Goal: Task Accomplishment & Management: Manage account settings

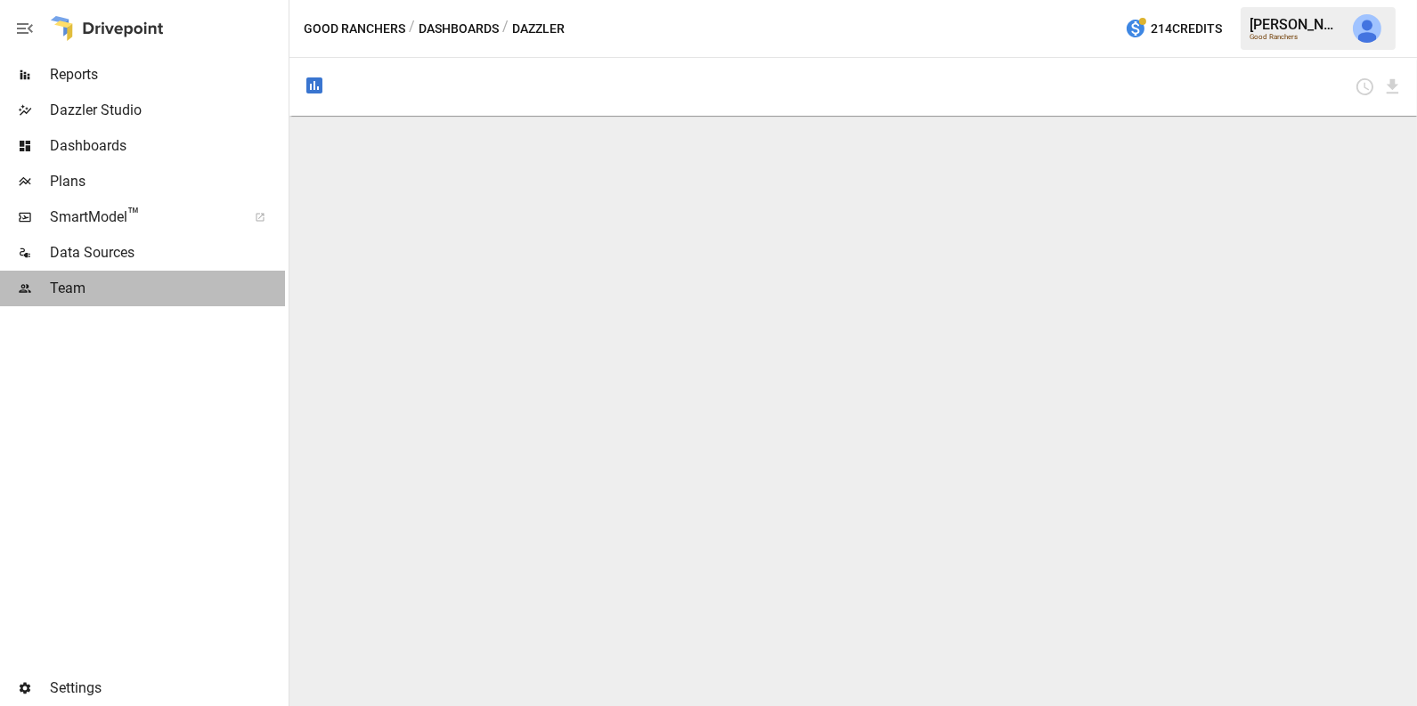
click at [134, 281] on span "Team" at bounding box center [167, 288] width 235 height 21
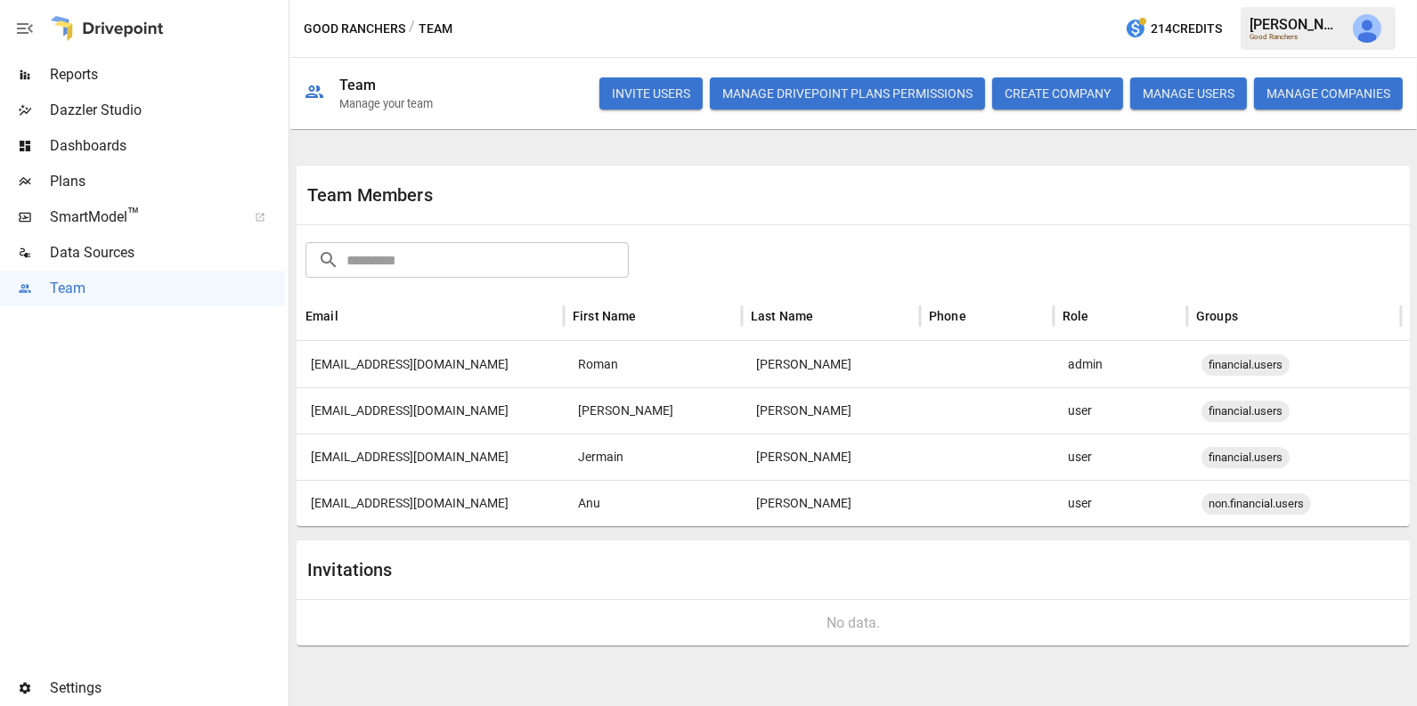
click at [662, 94] on button "INVITE USERS" at bounding box center [650, 93] width 103 height 32
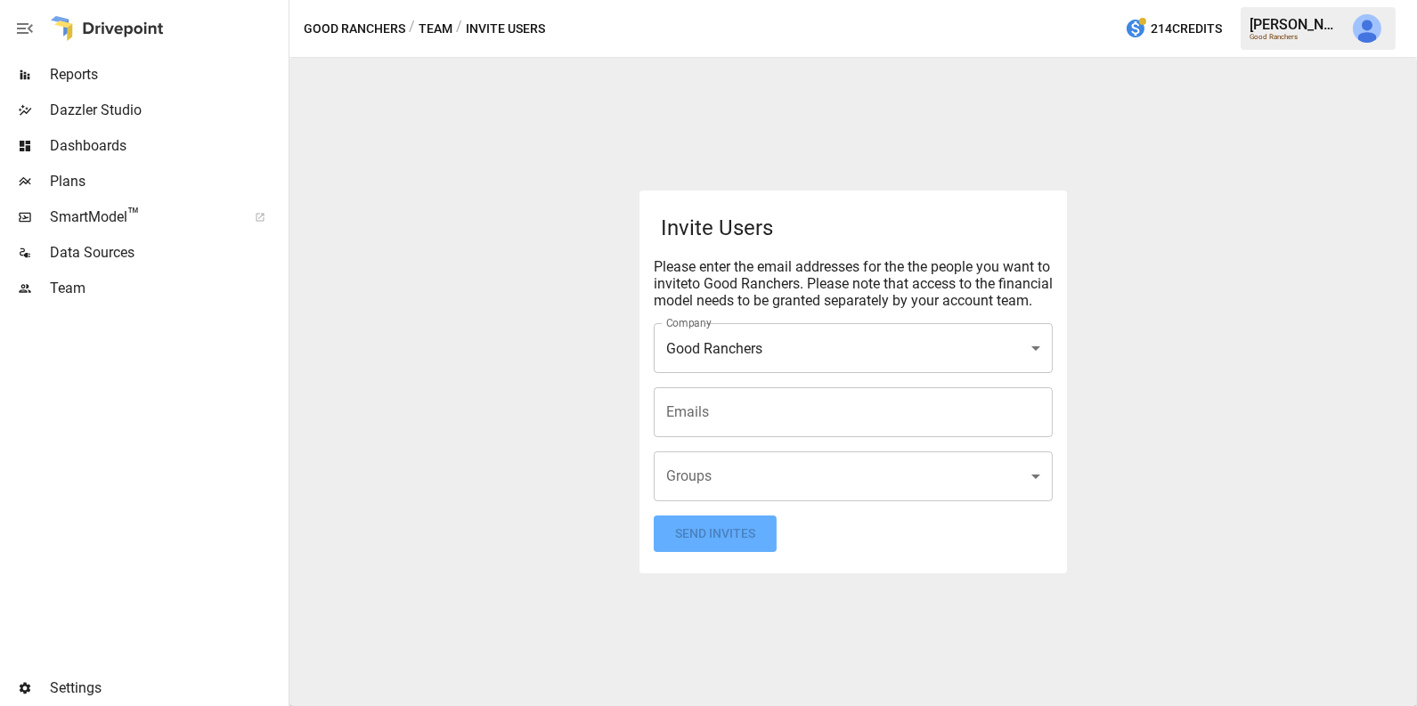
click at [840, 422] on input "Emails" at bounding box center [853, 412] width 383 height 34
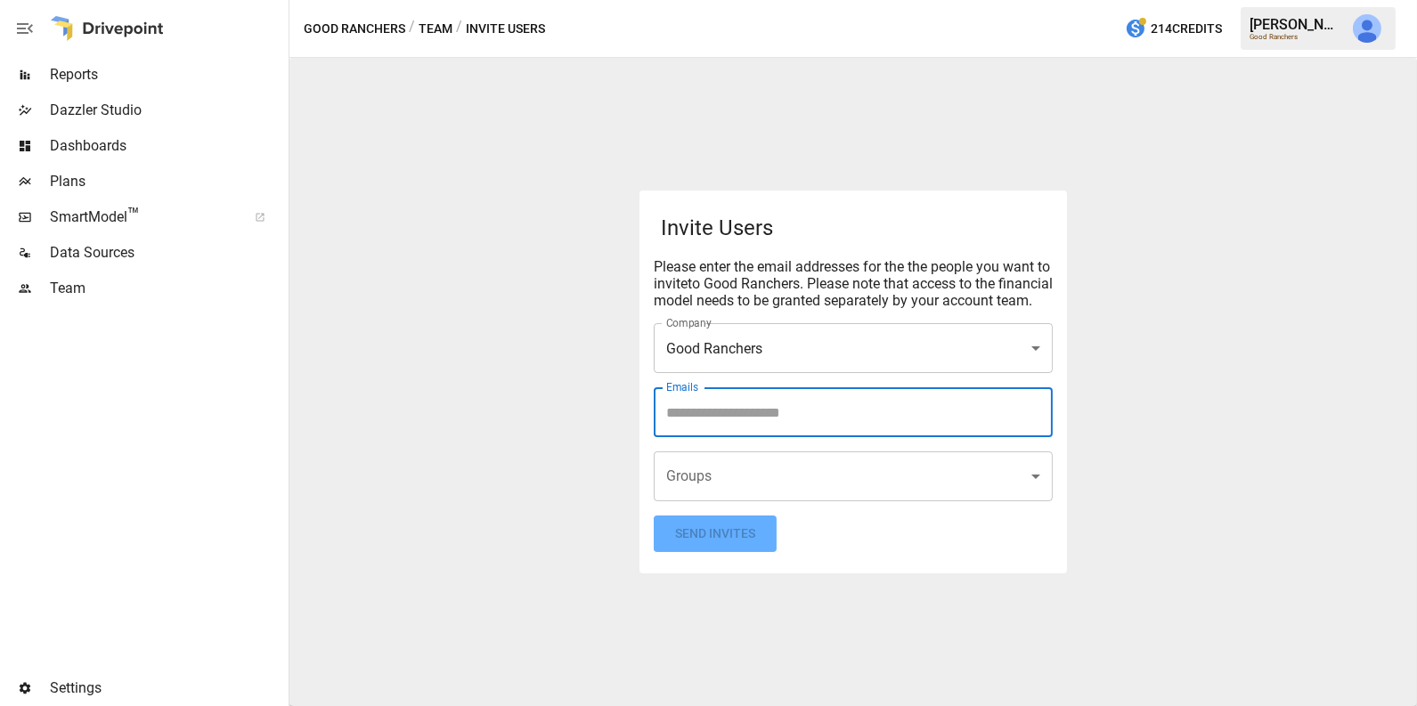
click at [1178, 559] on div "**********" at bounding box center [853, 382] width 1128 height 648
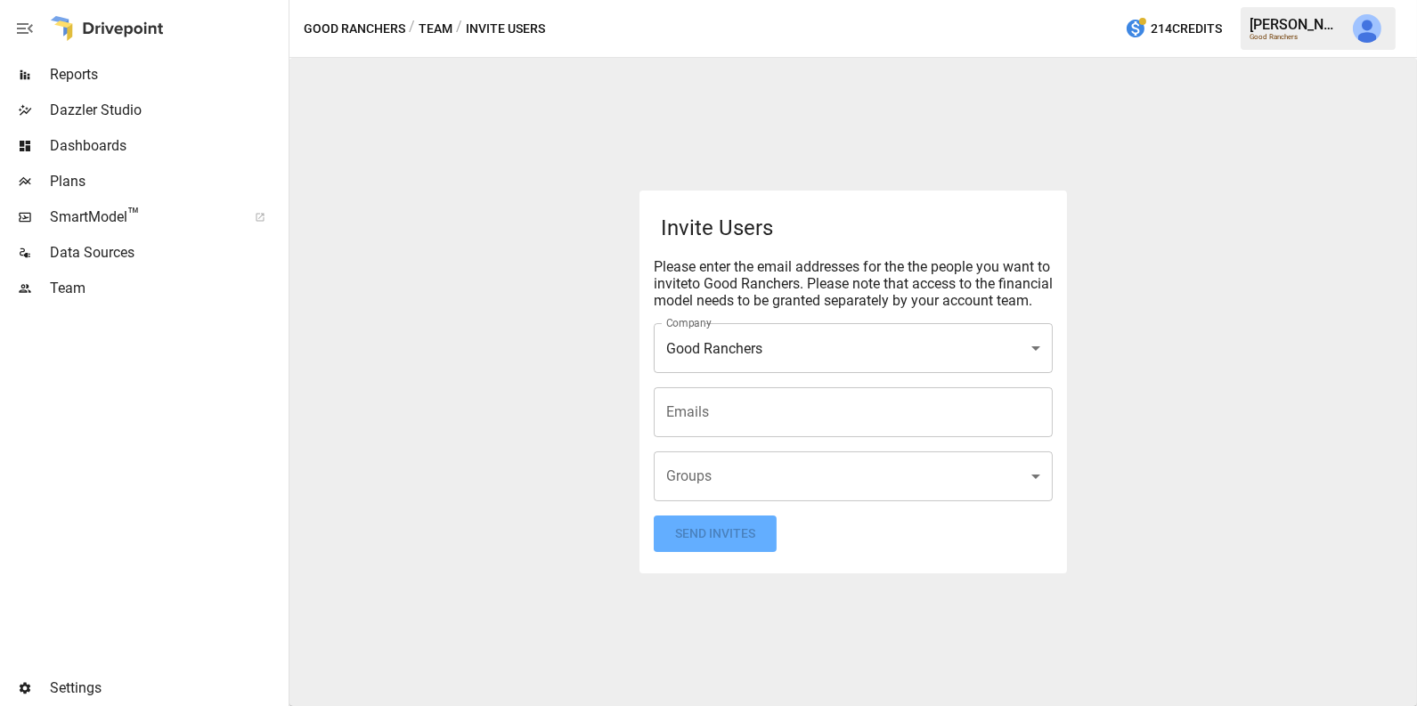
click at [848, 0] on body "**********" at bounding box center [708, 0] width 1417 height 0
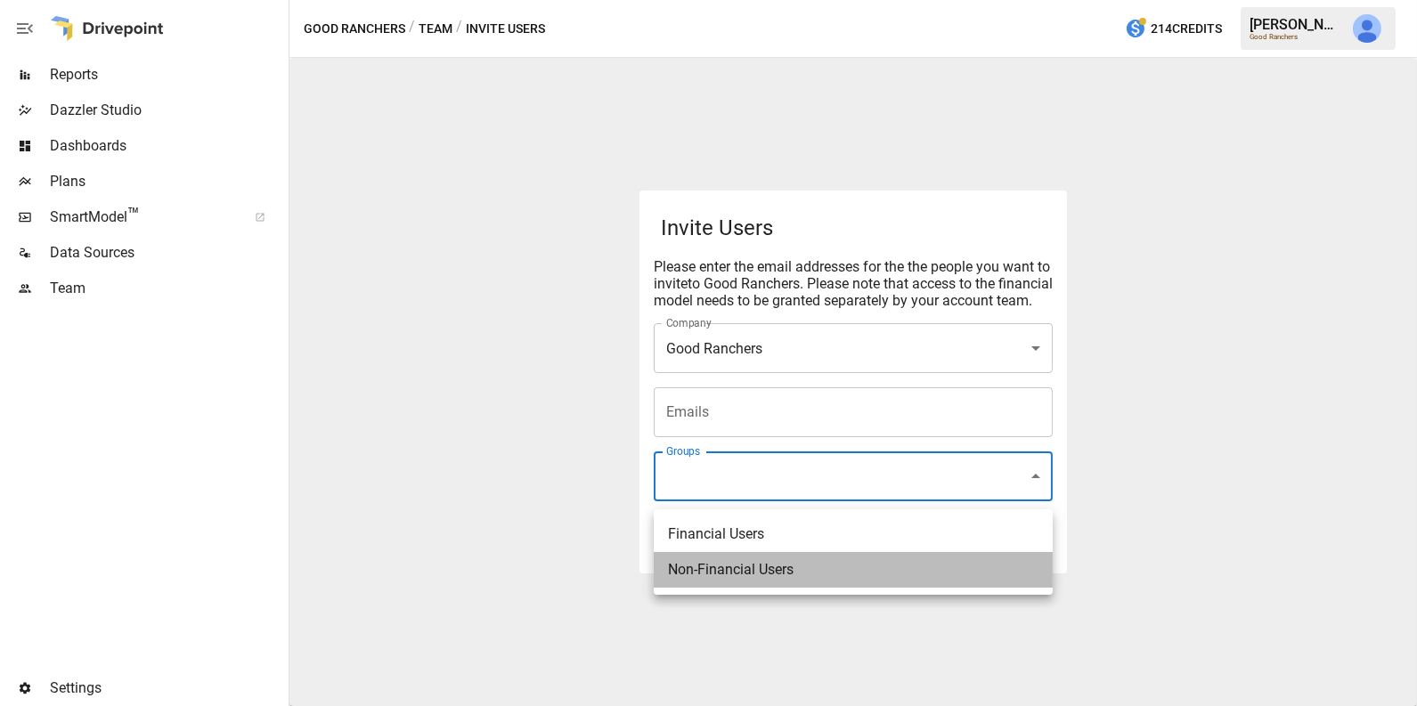
click at [779, 575] on li "Non-Financial Users" at bounding box center [853, 570] width 399 height 36
type input "**********"
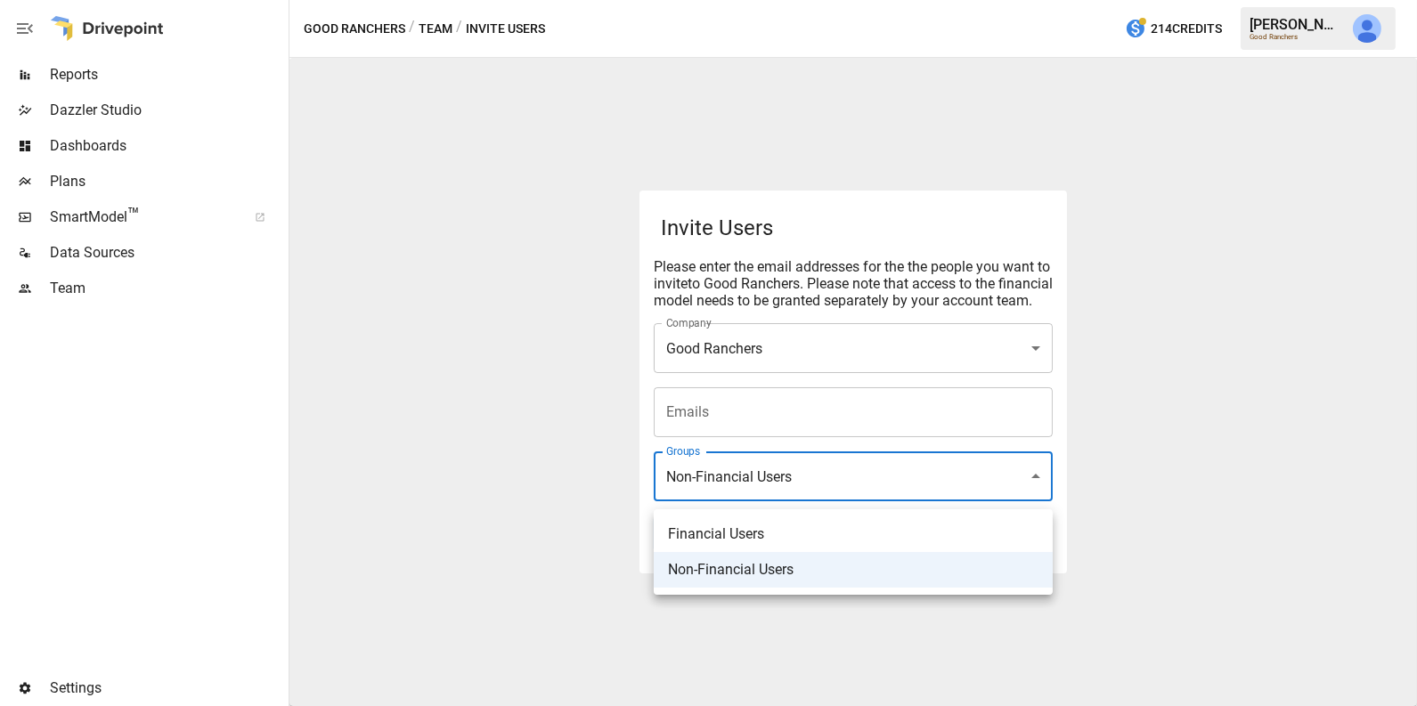
click at [846, 434] on div at bounding box center [708, 353] width 1417 height 706
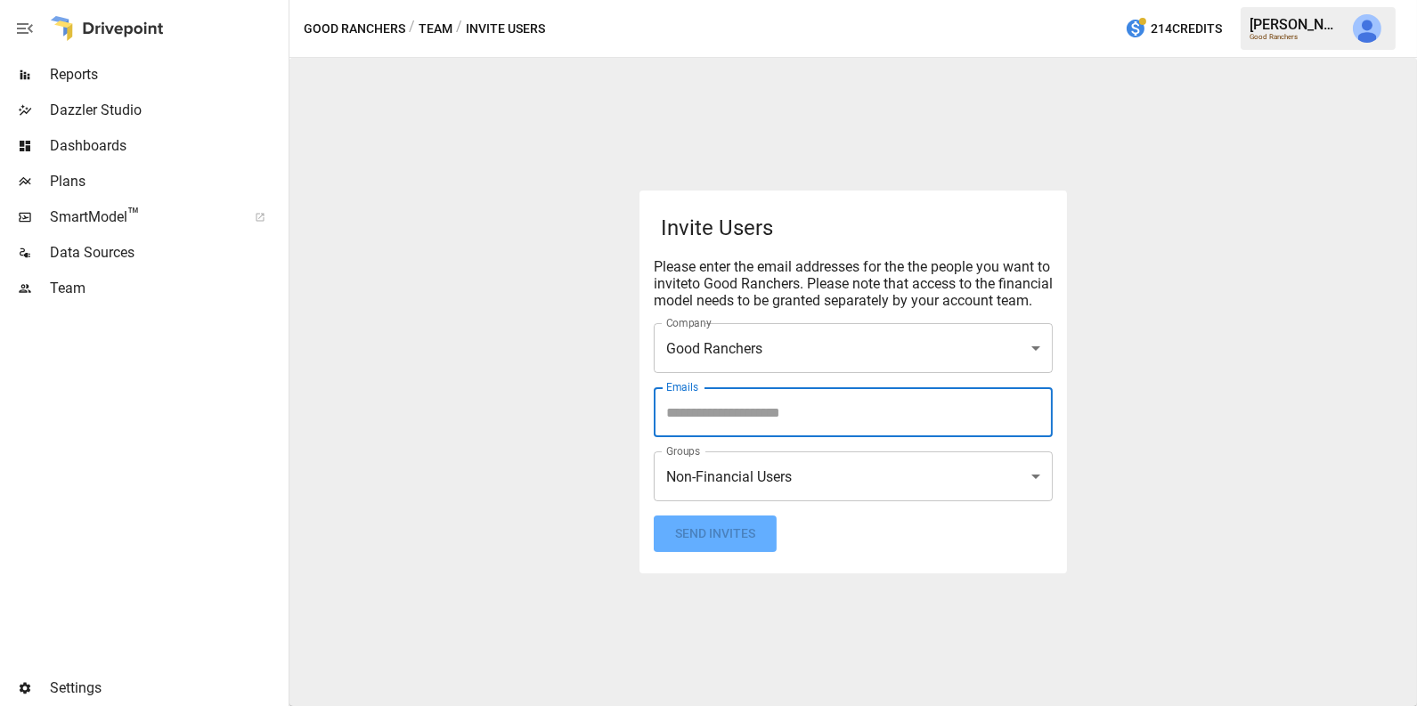
click at [846, 429] on input "Emails" at bounding box center [853, 412] width 383 height 34
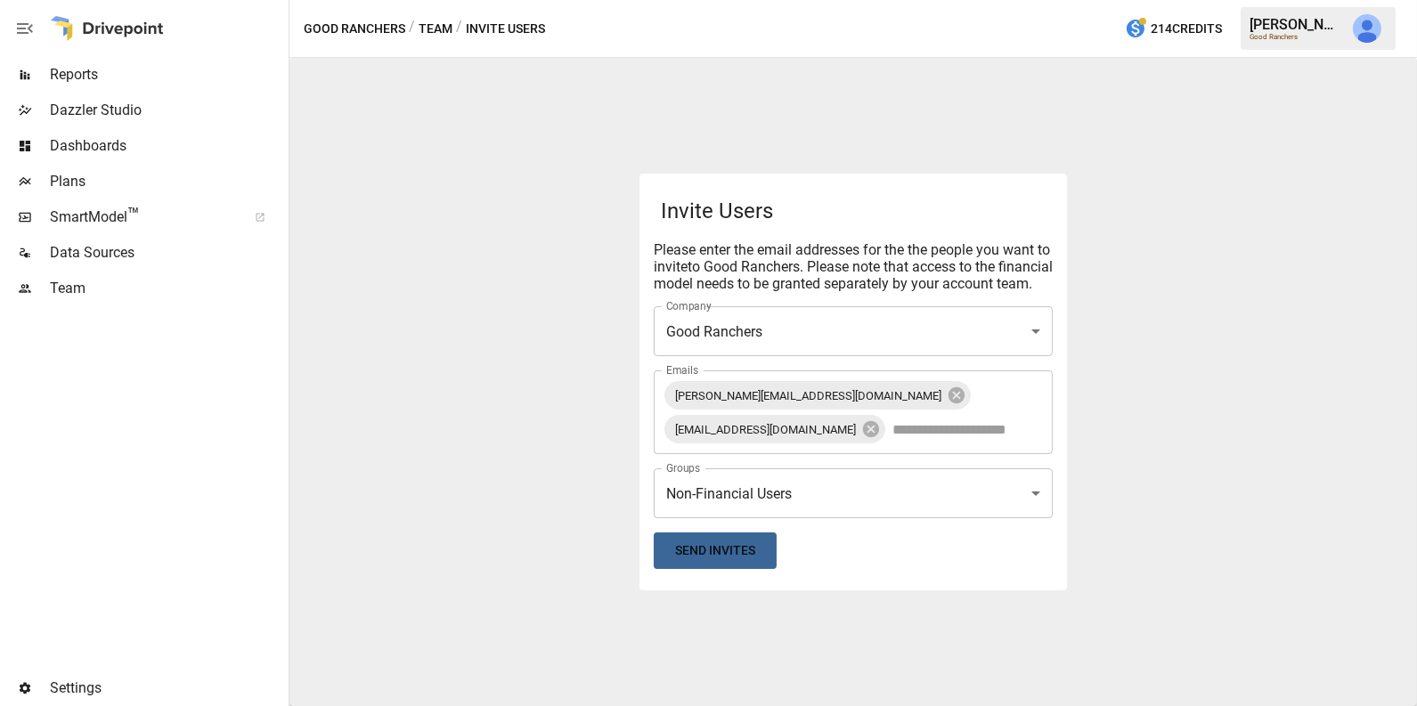
click at [754, 553] on button "Send Invites" at bounding box center [715, 551] width 123 height 37
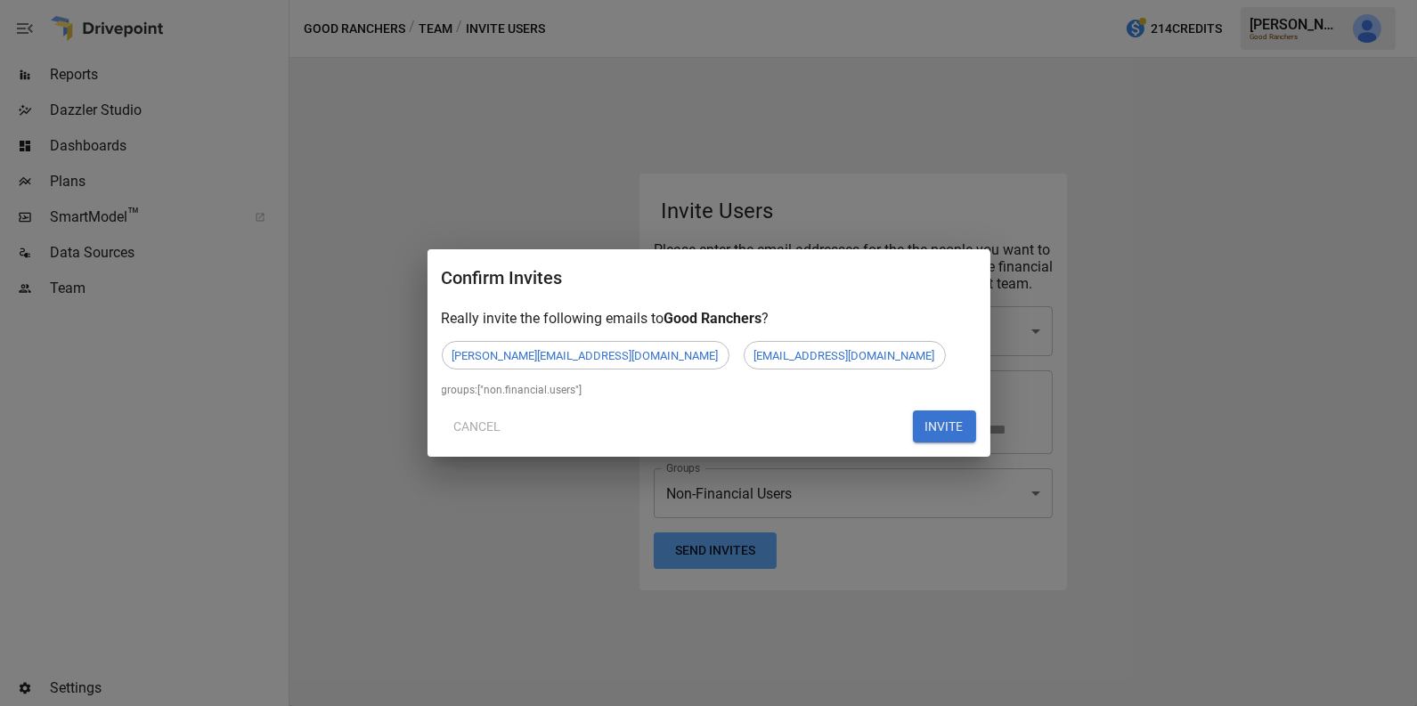
click at [947, 418] on button "INVITE" at bounding box center [944, 427] width 63 height 32
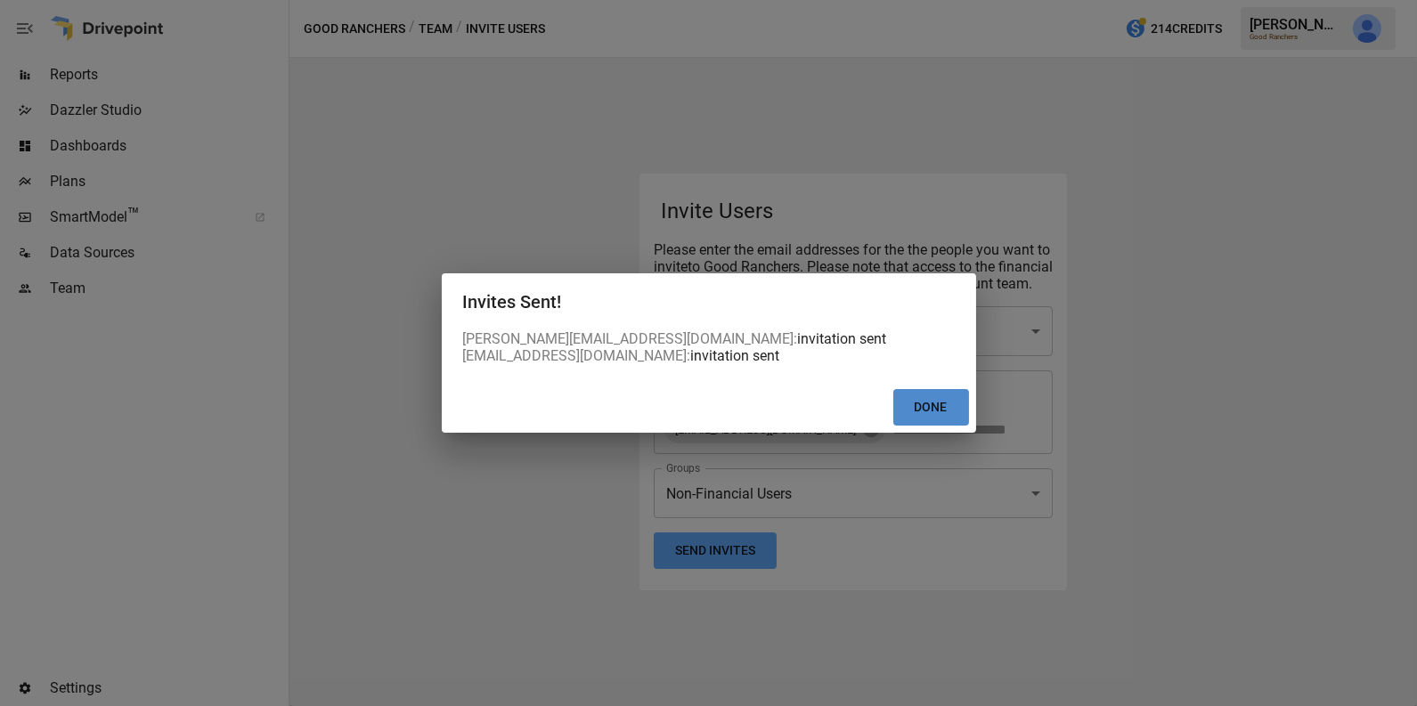
click at [940, 409] on button "Done" at bounding box center [931, 407] width 76 height 37
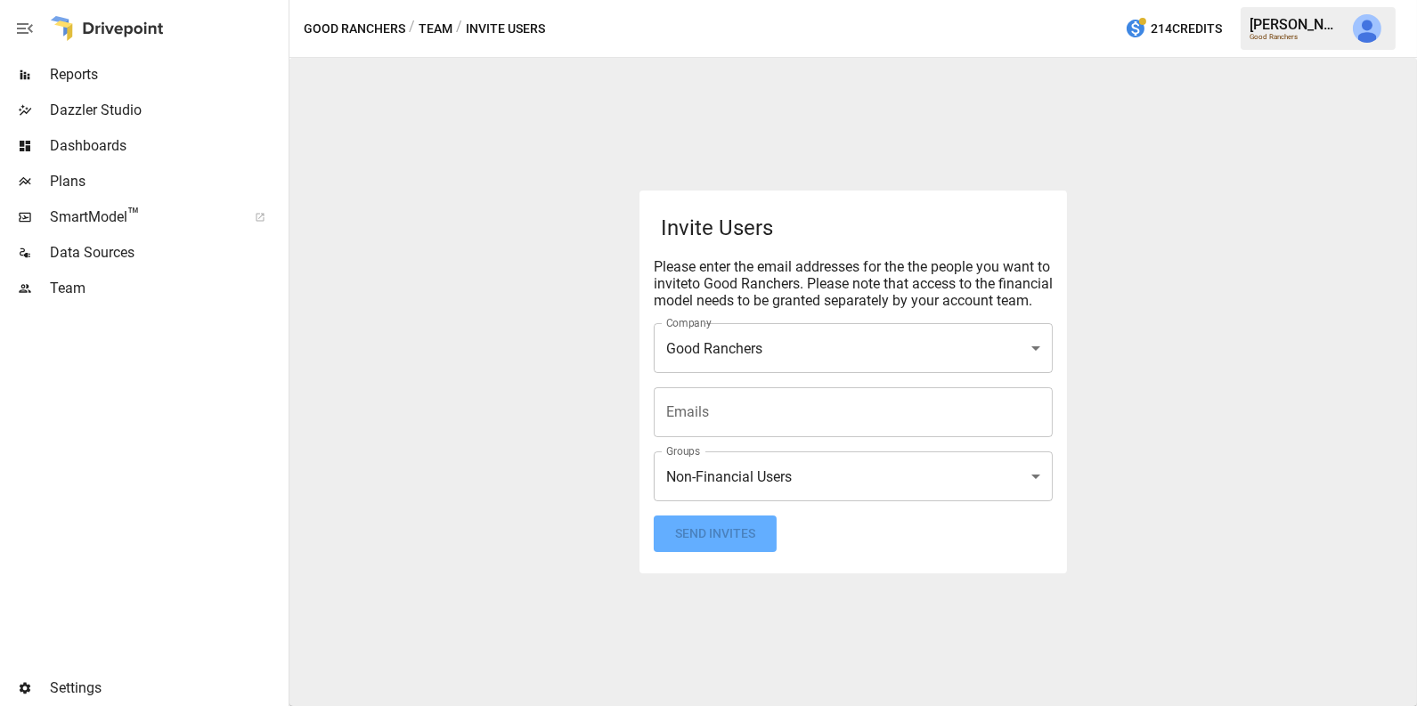
click at [151, 77] on span "Reports" at bounding box center [167, 74] width 235 height 21
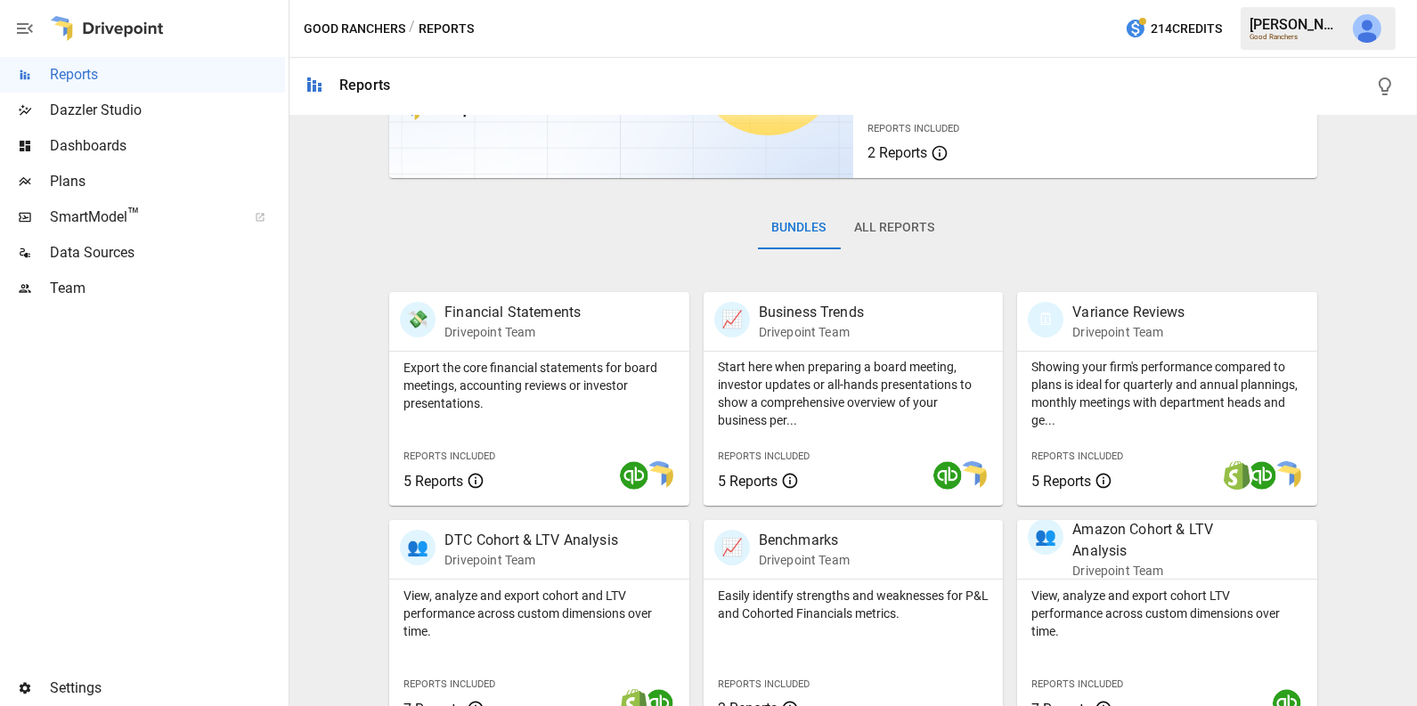
scroll to position [445, 0]
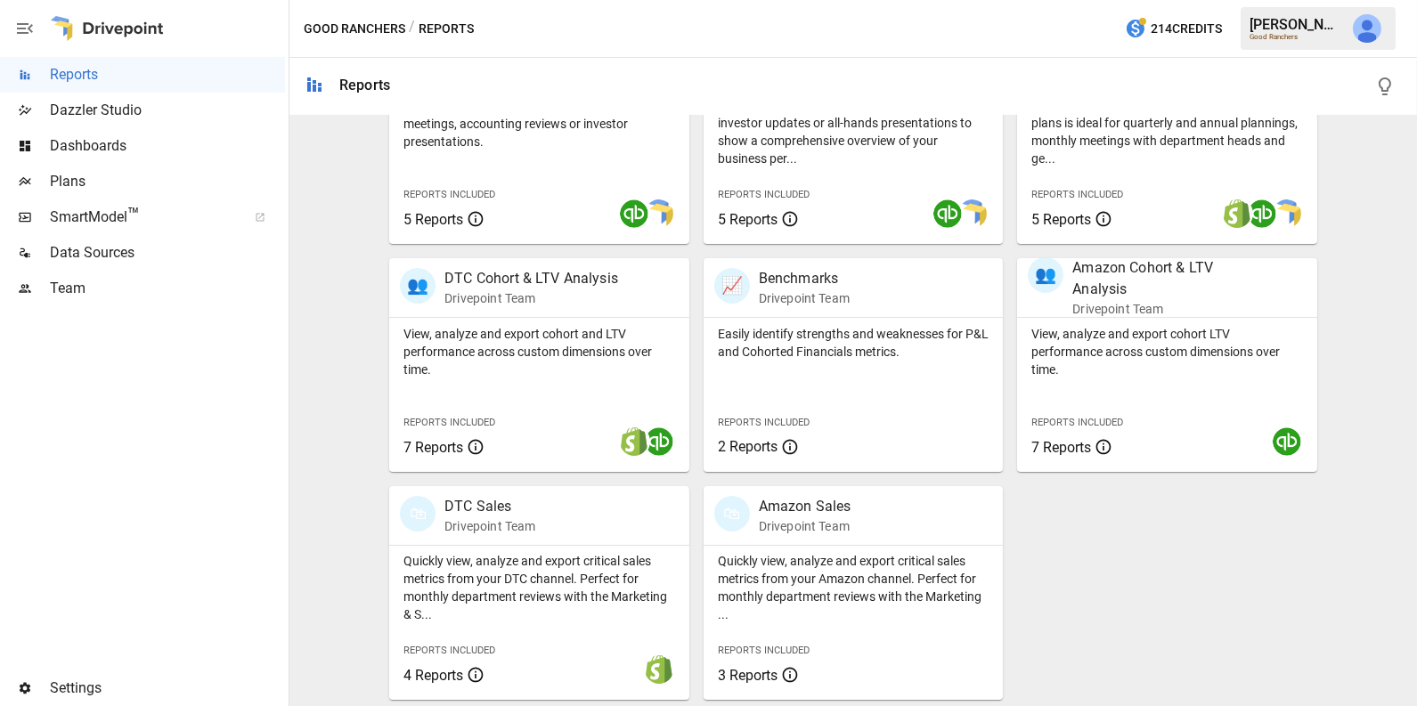
click at [135, 249] on span "Data Sources" at bounding box center [167, 252] width 235 height 21
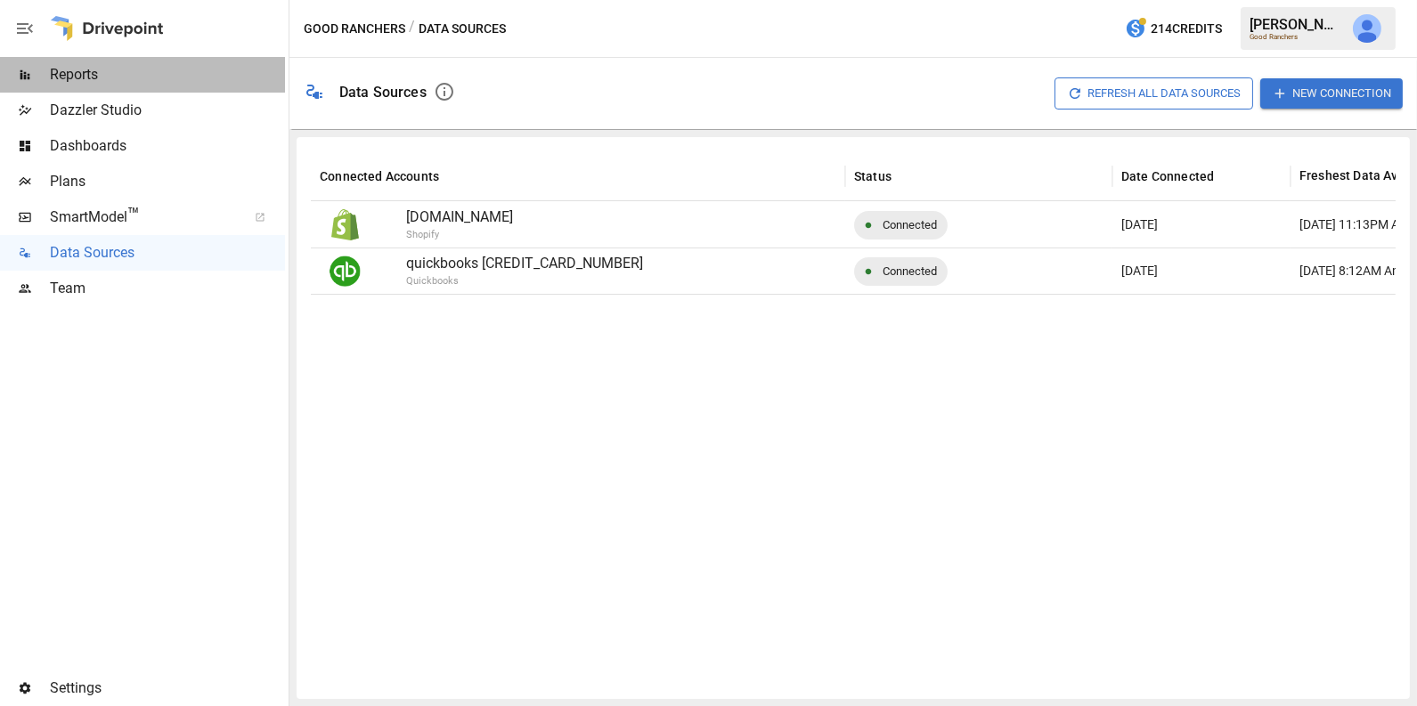
click at [79, 69] on span "Reports" at bounding box center [167, 74] width 235 height 21
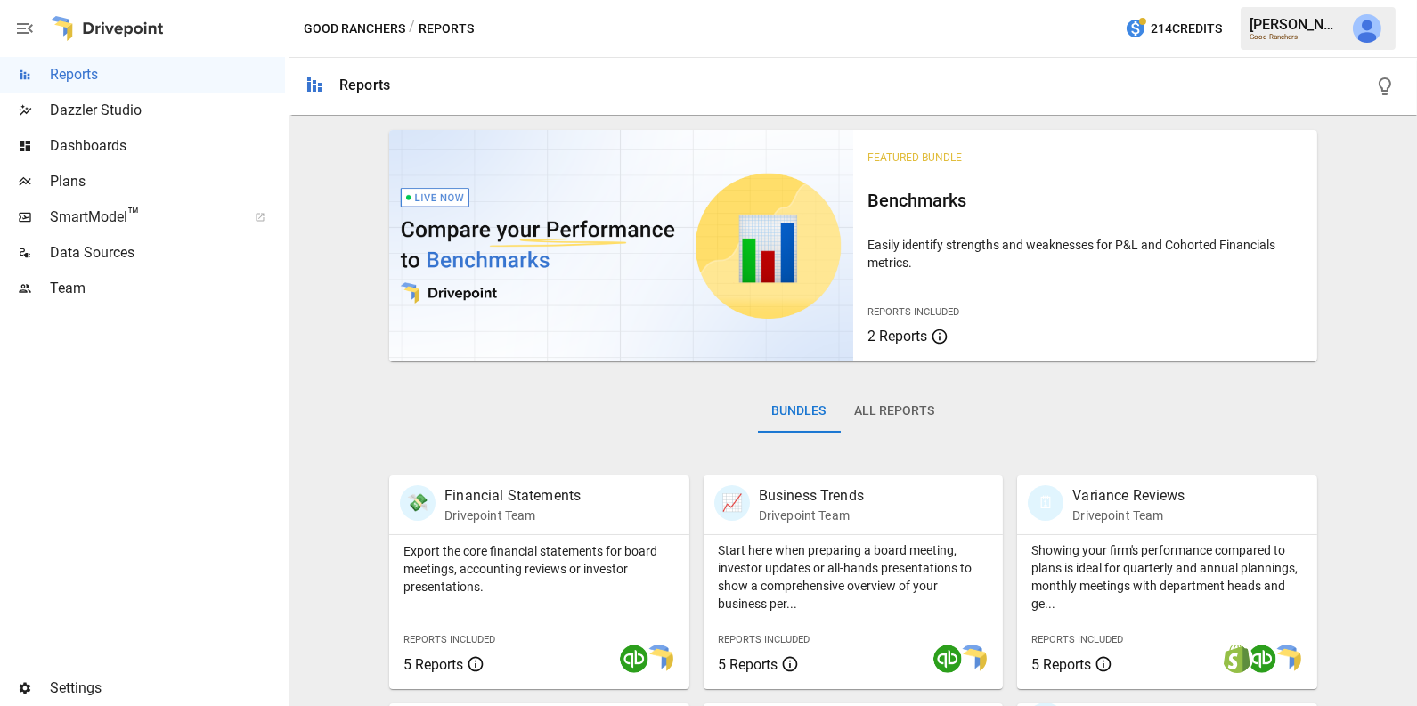
scroll to position [445, 0]
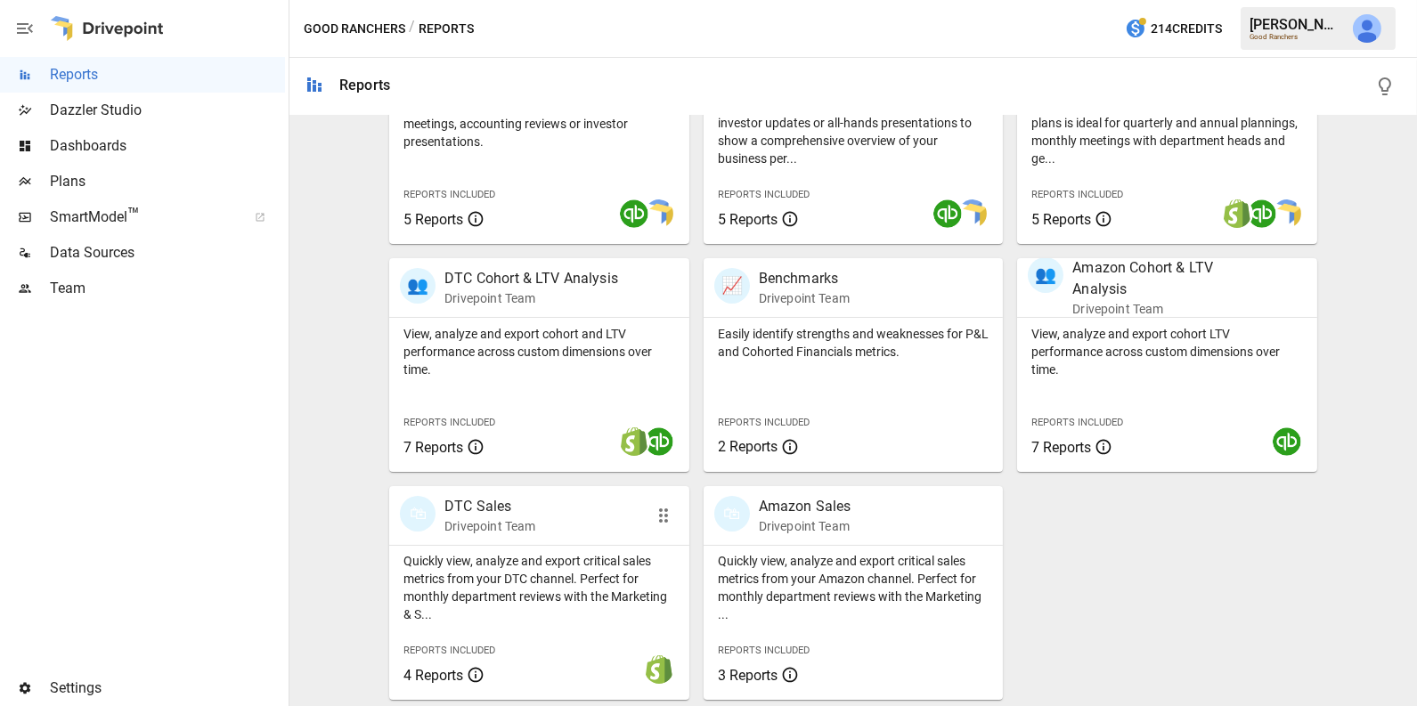
click at [582, 552] on p "Quickly view, analyze and export critical sales metrics from your DTC channel. …" at bounding box center [540, 587] width 272 height 71
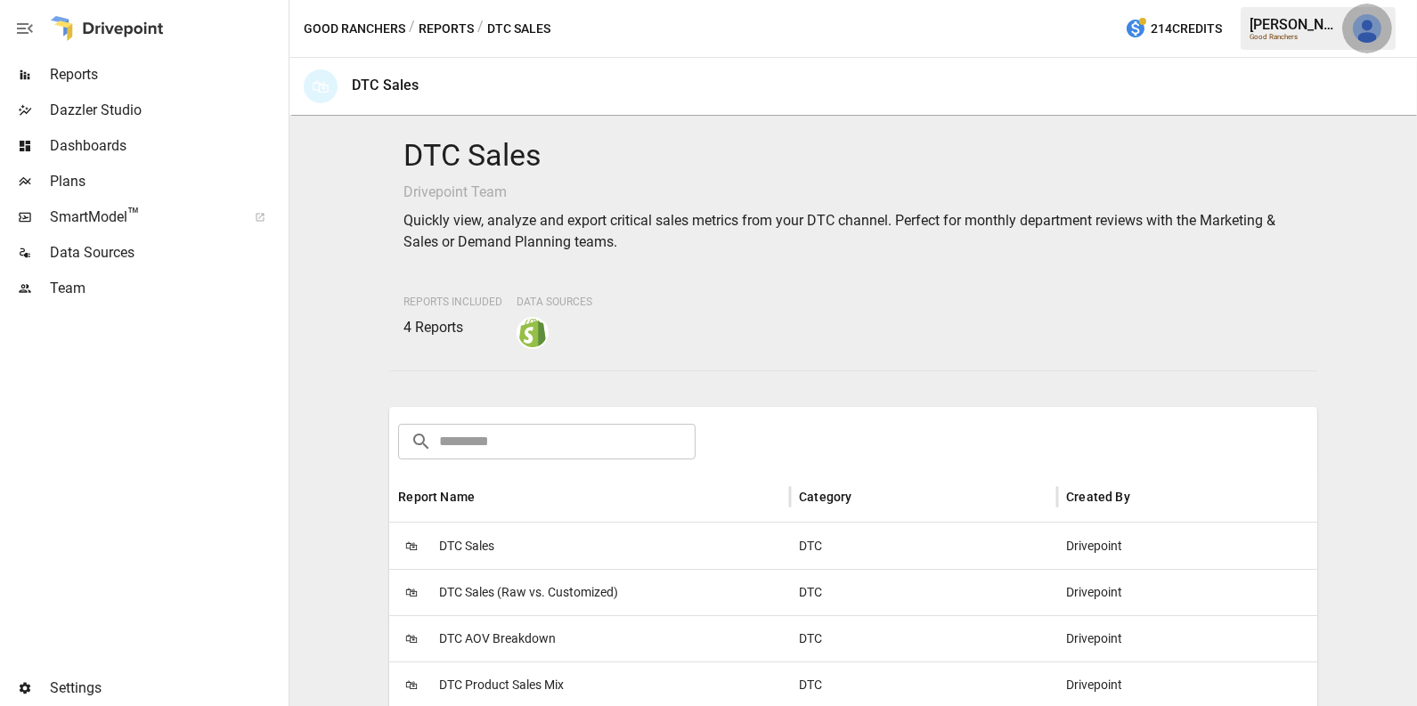
click at [1360, 28] on img "Julie Wilton" at bounding box center [1367, 28] width 29 height 29
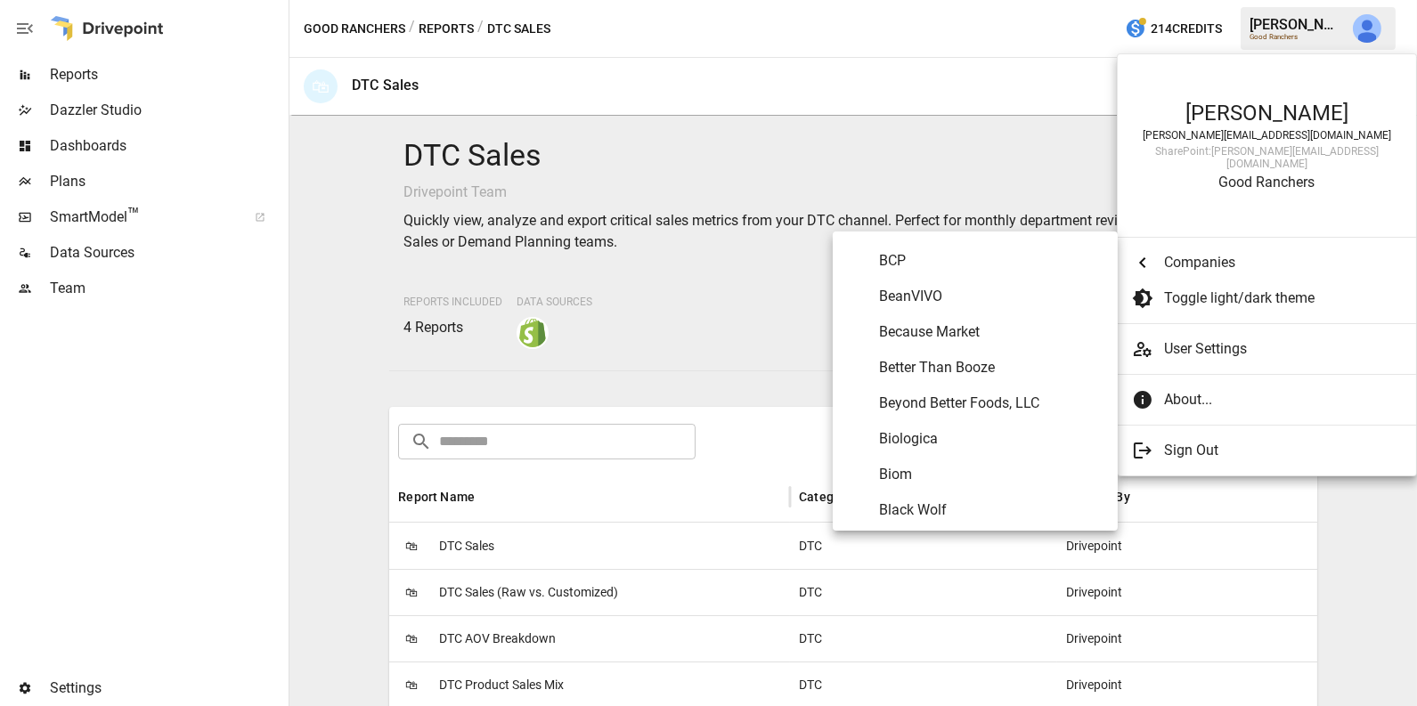
click at [1206, 252] on span "Companies" at bounding box center [1276, 262] width 224 height 21
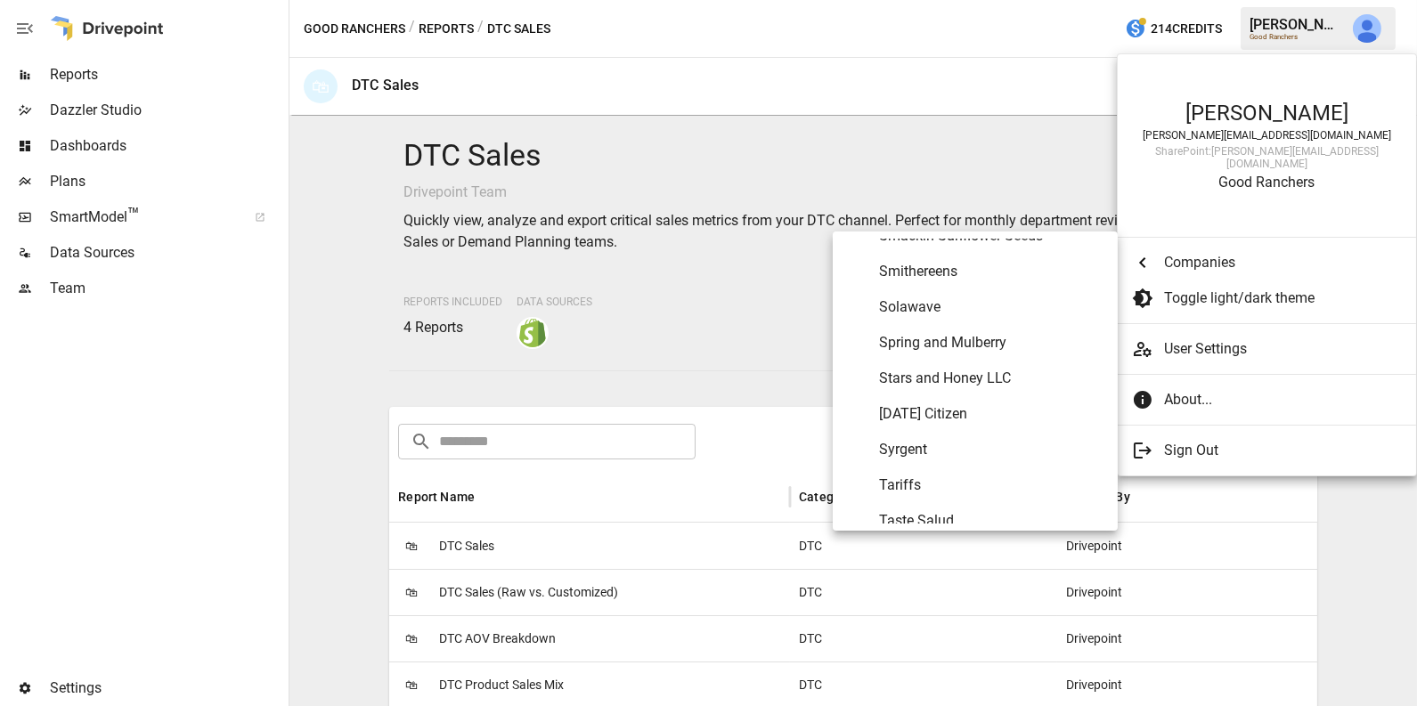
scroll to position [9001, 0]
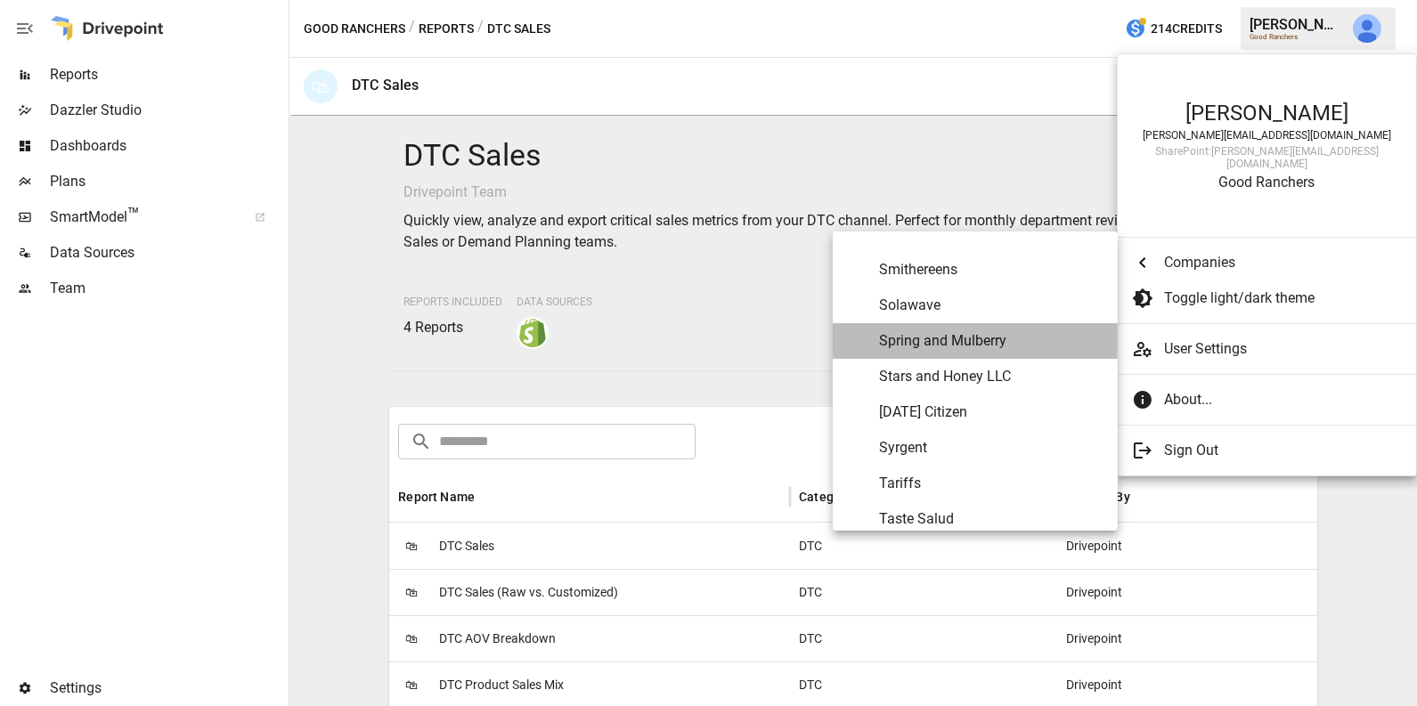
click at [956, 336] on span "Spring and Mulberry" at bounding box center [991, 340] width 224 height 21
